Goal: Check status: Check status

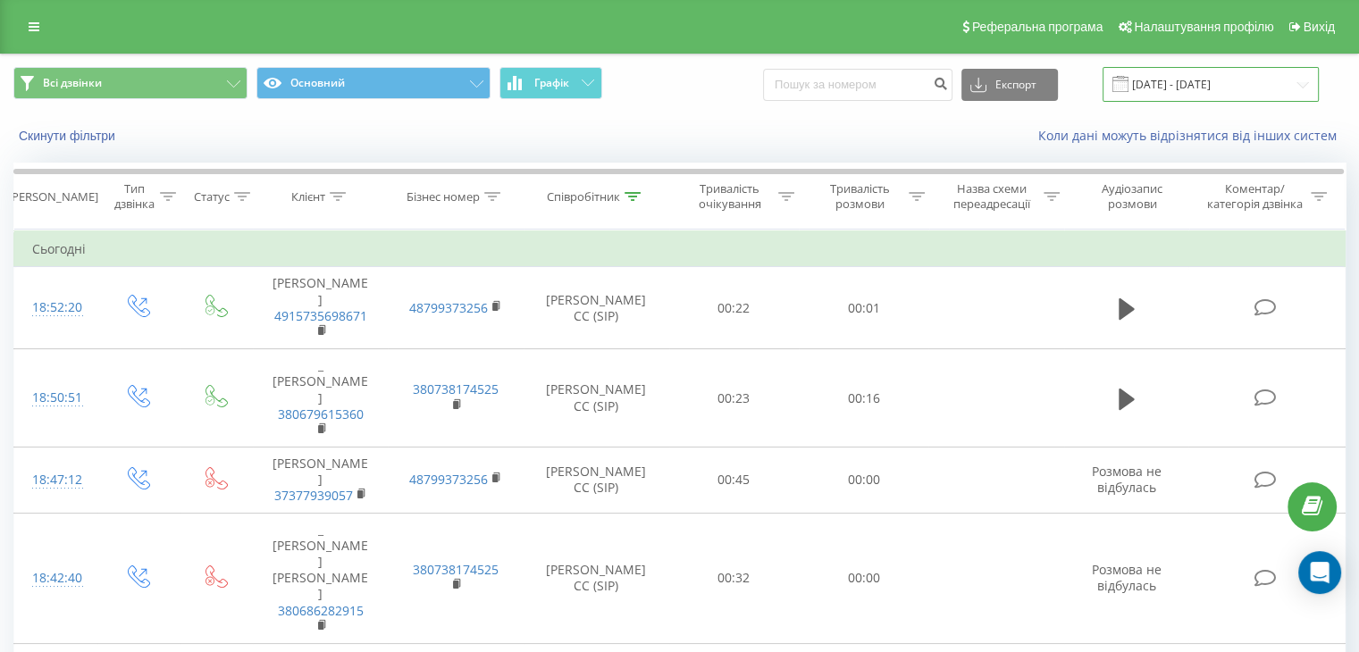
click at [1197, 87] on input "[DATE] - [DATE]" at bounding box center [1211, 84] width 216 height 35
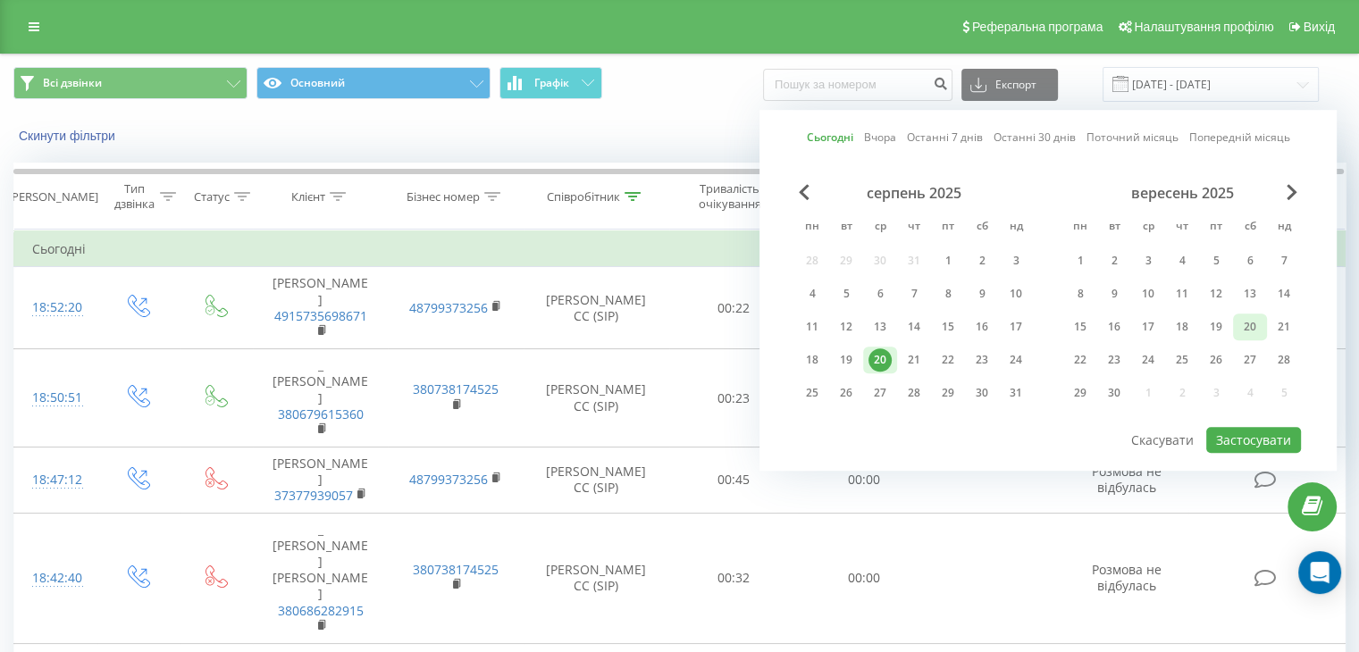
click at [1251, 326] on div "20" at bounding box center [1250, 326] width 23 height 23
click at [1244, 437] on button "Застосувати" at bounding box center [1253, 440] width 95 height 26
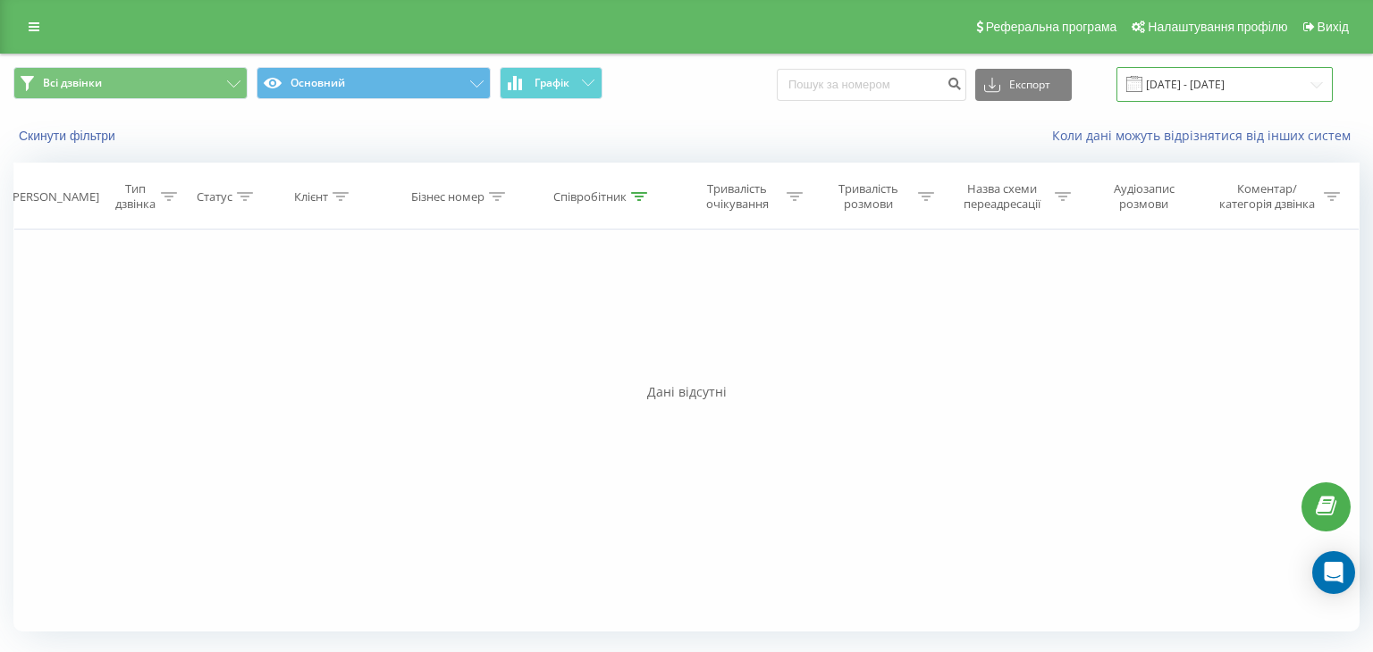
click at [1192, 92] on input "20.09.2025 - 20.09.2025" at bounding box center [1224, 84] width 216 height 35
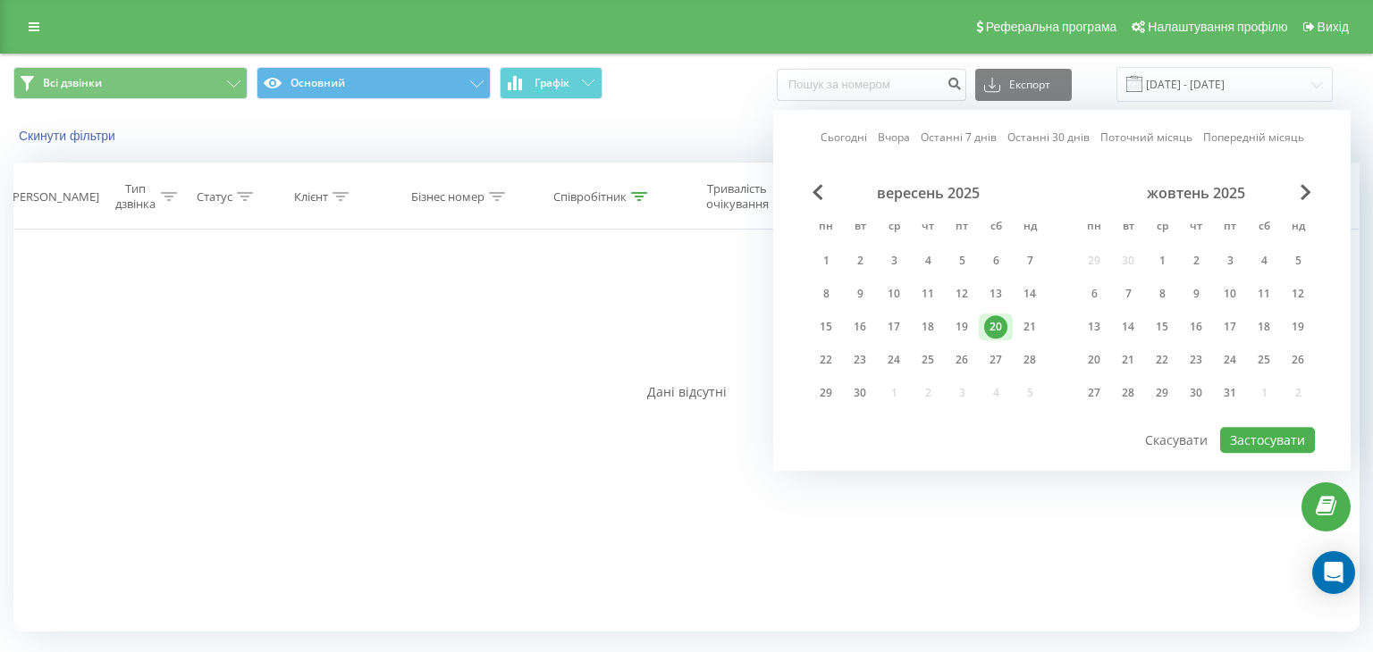
click at [984, 331] on div "20" at bounding box center [996, 327] width 34 height 27
click at [1233, 452] on div "Сьогодні Вчора Останні 7 днів Останні 30 днів Поточний місяць Попередній місяць…" at bounding box center [1061, 290] width 577 height 361
click at [1237, 433] on button "Застосувати" at bounding box center [1267, 440] width 95 height 26
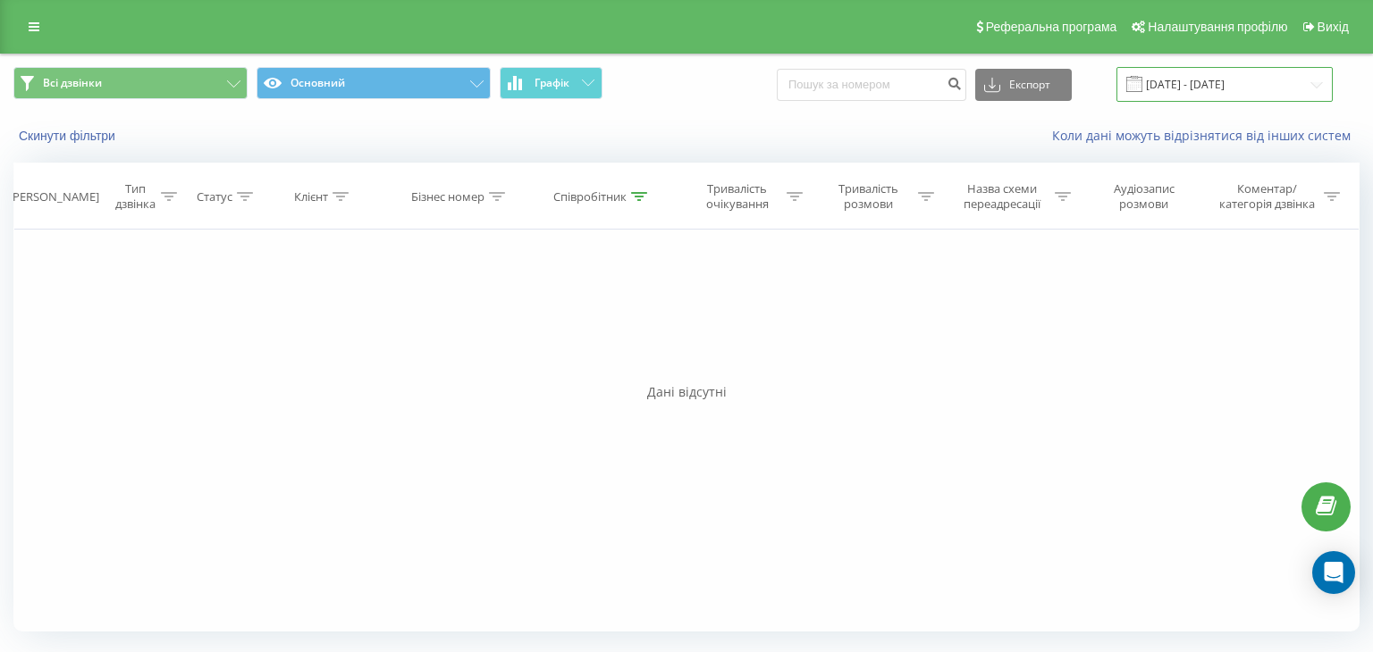
click at [1197, 86] on input "20.09.2025 - 20.09.2025" at bounding box center [1224, 84] width 216 height 35
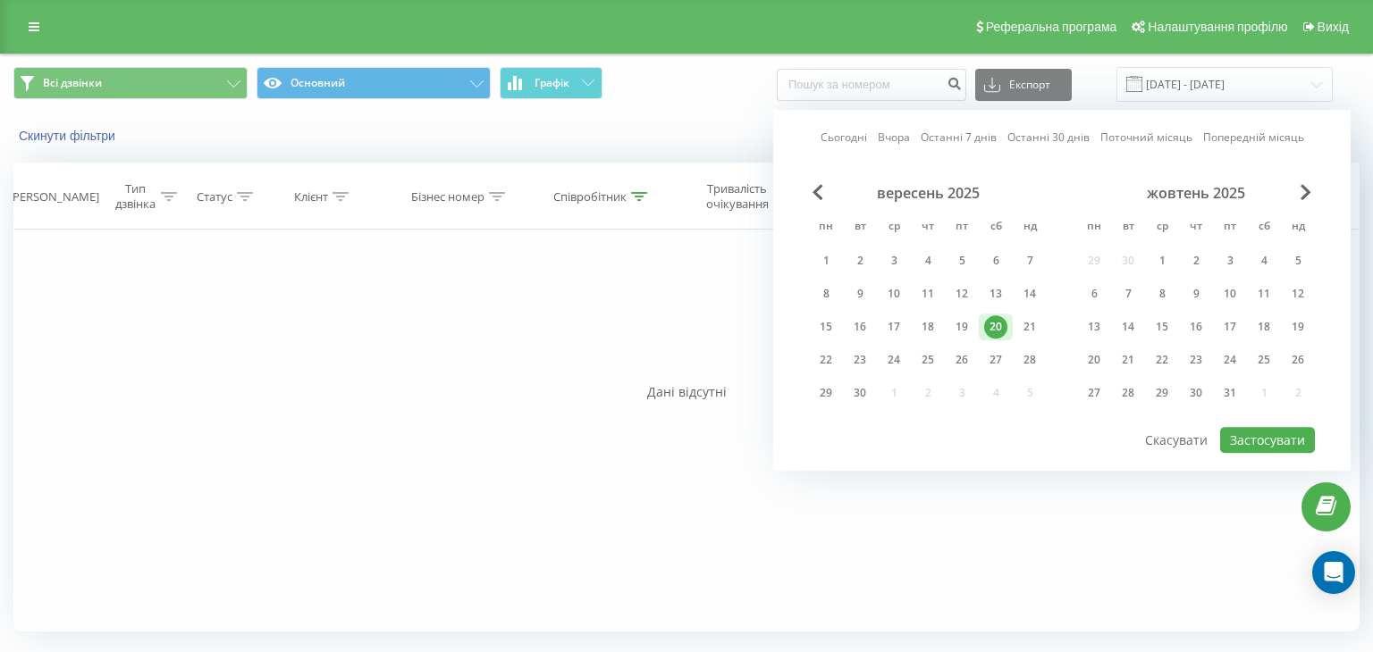
click at [805, 193] on div "Сьогодні Вчора Останні 7 днів Останні 30 днів Поточний місяць Попередній місяць…" at bounding box center [1061, 290] width 577 height 361
click at [816, 191] on span "Previous Month" at bounding box center [817, 192] width 11 height 16
click at [898, 364] on div "20" at bounding box center [893, 360] width 23 height 23
click at [1262, 437] on button "Застосувати" at bounding box center [1267, 440] width 95 height 26
type input "[DATE] - [DATE]"
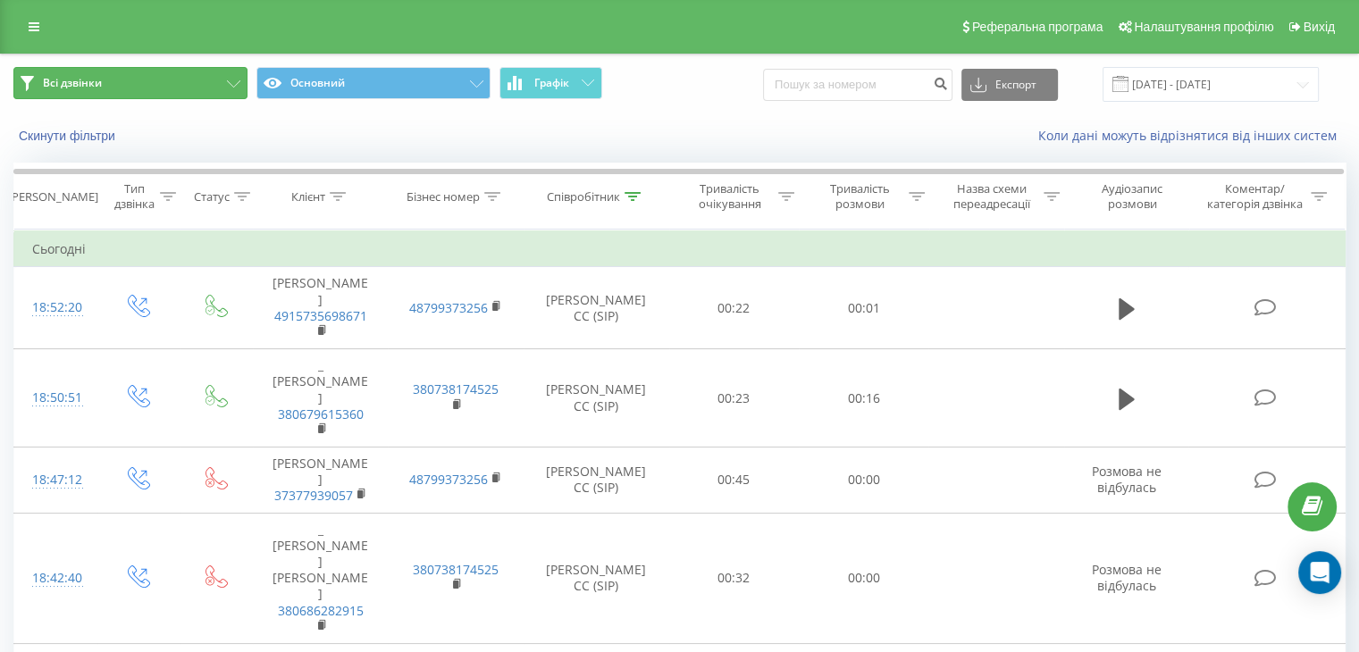
click at [222, 84] on button "Всі дзвінки" at bounding box center [130, 83] width 234 height 32
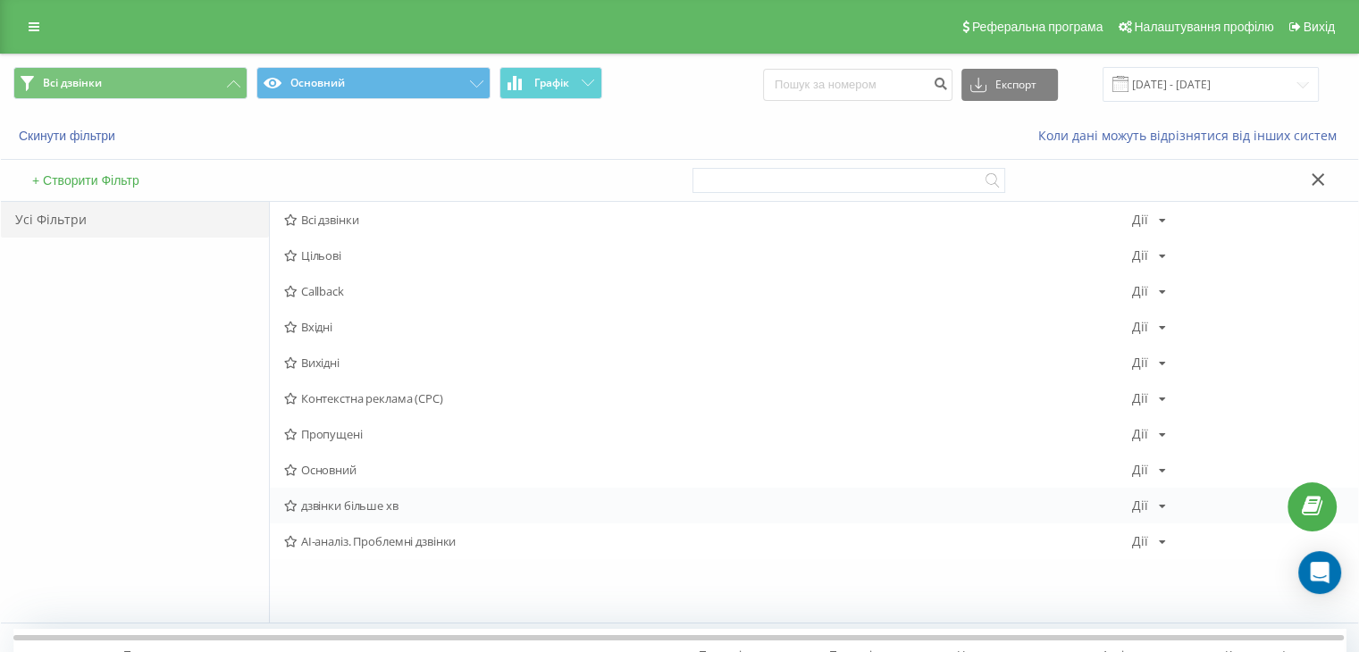
click at [368, 500] on span "дзвінки більше хв" at bounding box center [708, 506] width 848 height 13
